Goal: Task Accomplishment & Management: Manage account settings

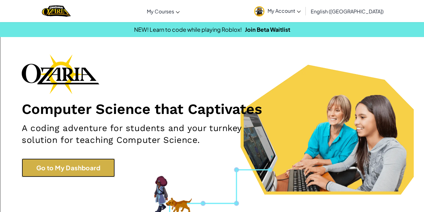
click at [53, 166] on link "Go to My Dashboard" at bounding box center [68, 167] width 93 height 19
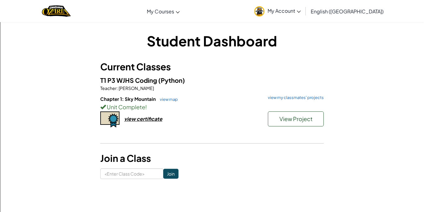
click at [301, 11] on span "My Account" at bounding box center [284, 10] width 33 height 7
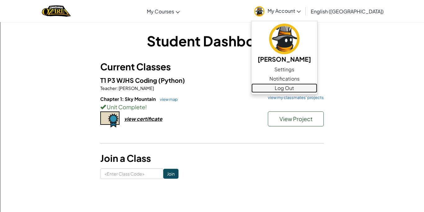
click at [317, 87] on link "Log Out" at bounding box center [285, 87] width 66 height 9
